Goal: Information Seeking & Learning: Learn about a topic

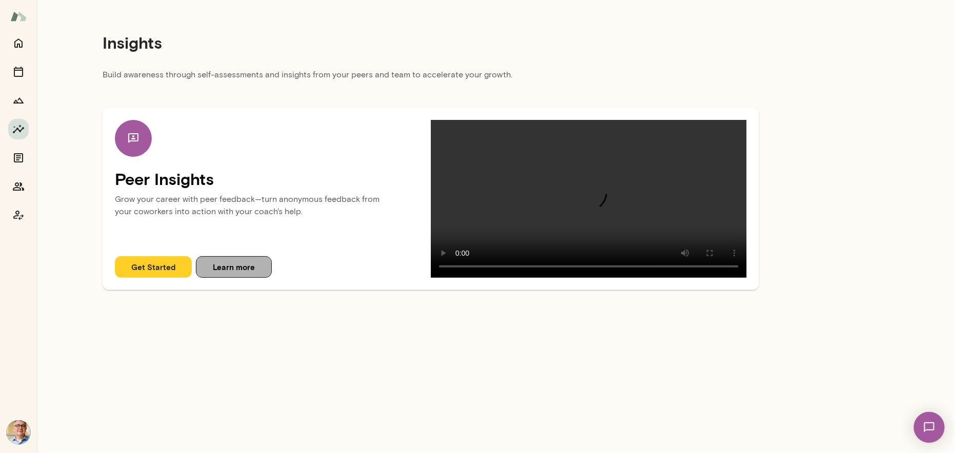
click at [233, 278] on button "Learn more" at bounding box center [234, 267] width 76 height 22
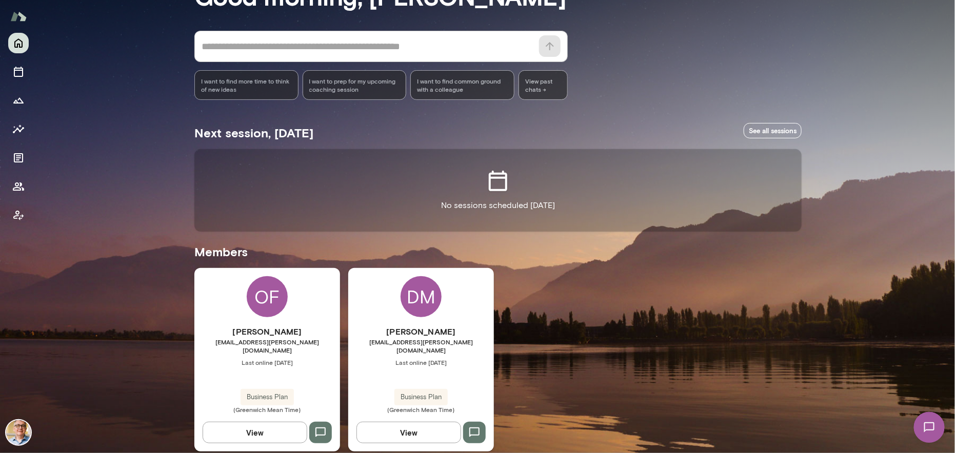
scroll to position [78, 0]
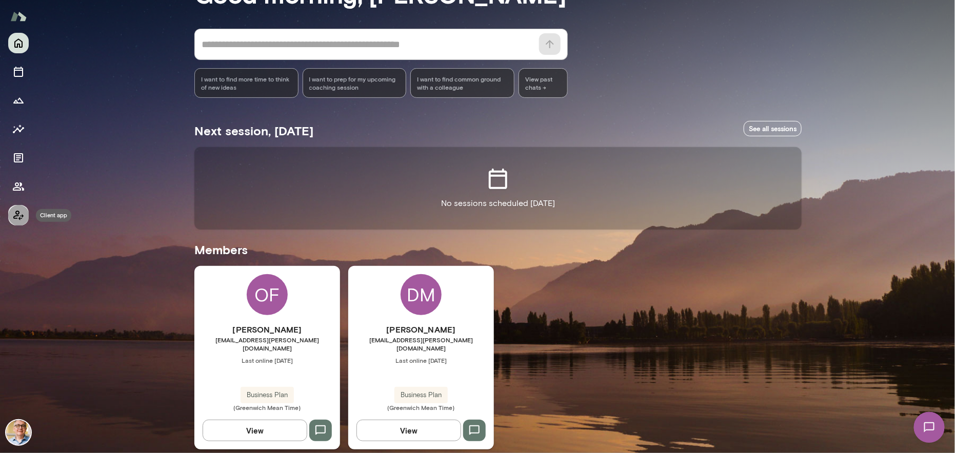
click at [16, 213] on icon "Client app" at bounding box center [18, 215] width 12 height 12
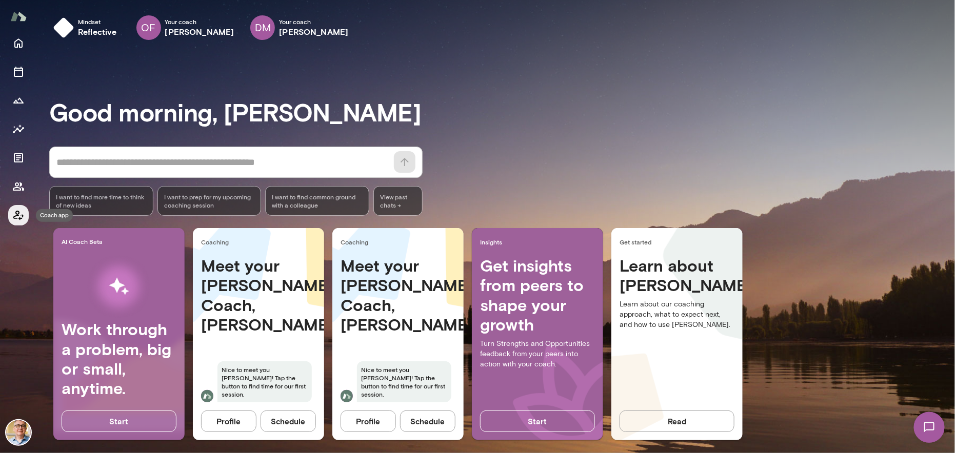
scroll to position [8, 0]
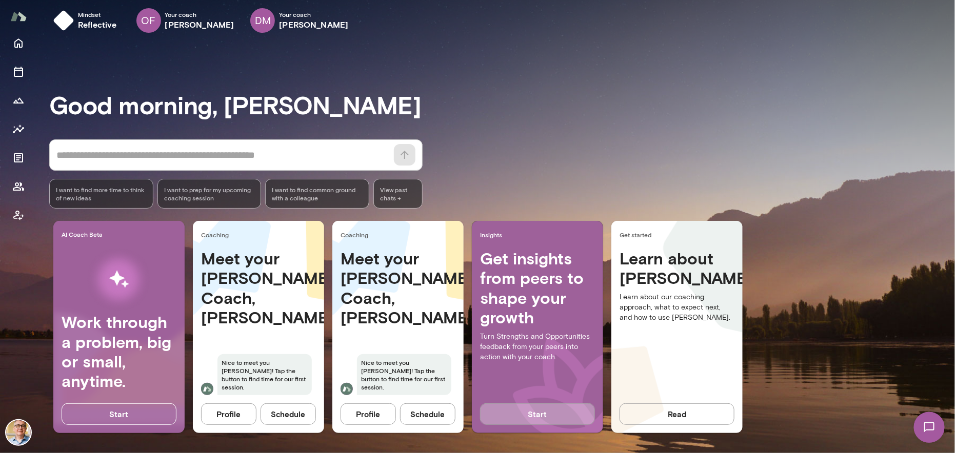
click at [532, 413] on button "Start" at bounding box center [537, 415] width 115 height 22
